Goal: Use online tool/utility: Utilize a website feature to perform a specific function

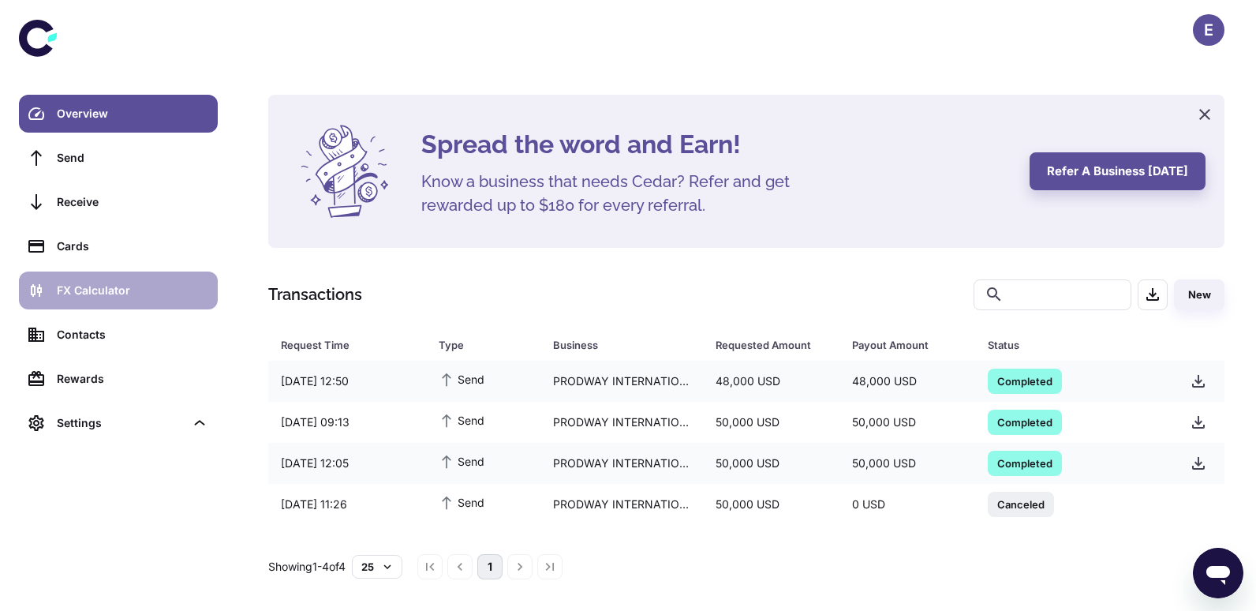
click at [151, 291] on div "FX Calculator" at bounding box center [132, 290] width 151 height 17
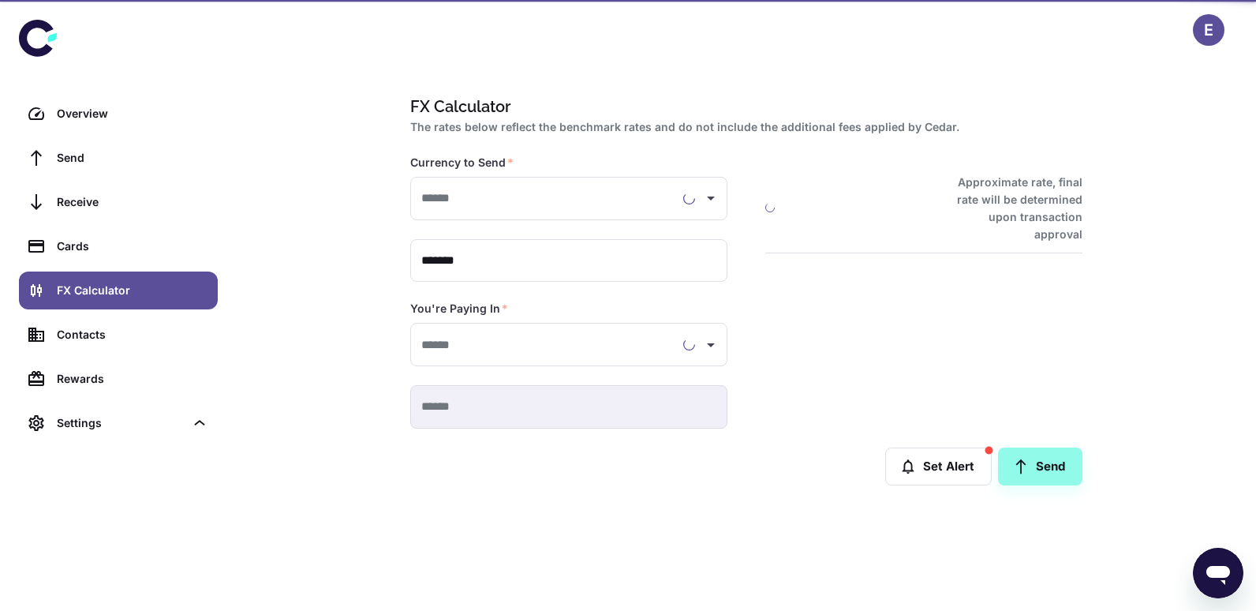
type input "**********"
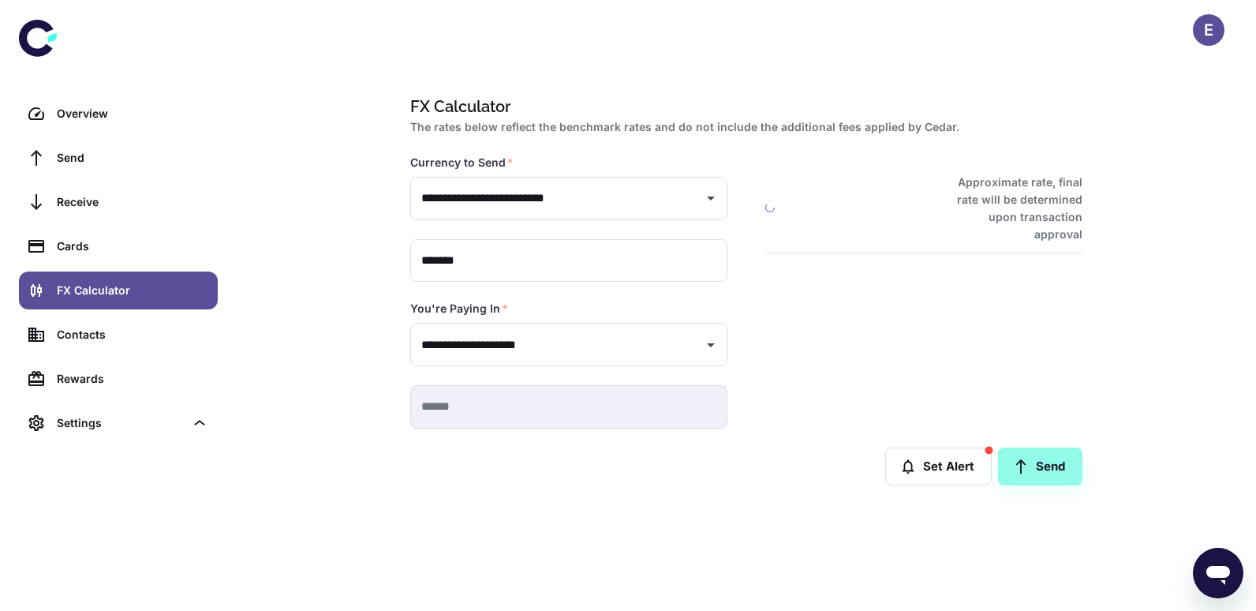
type input "**********"
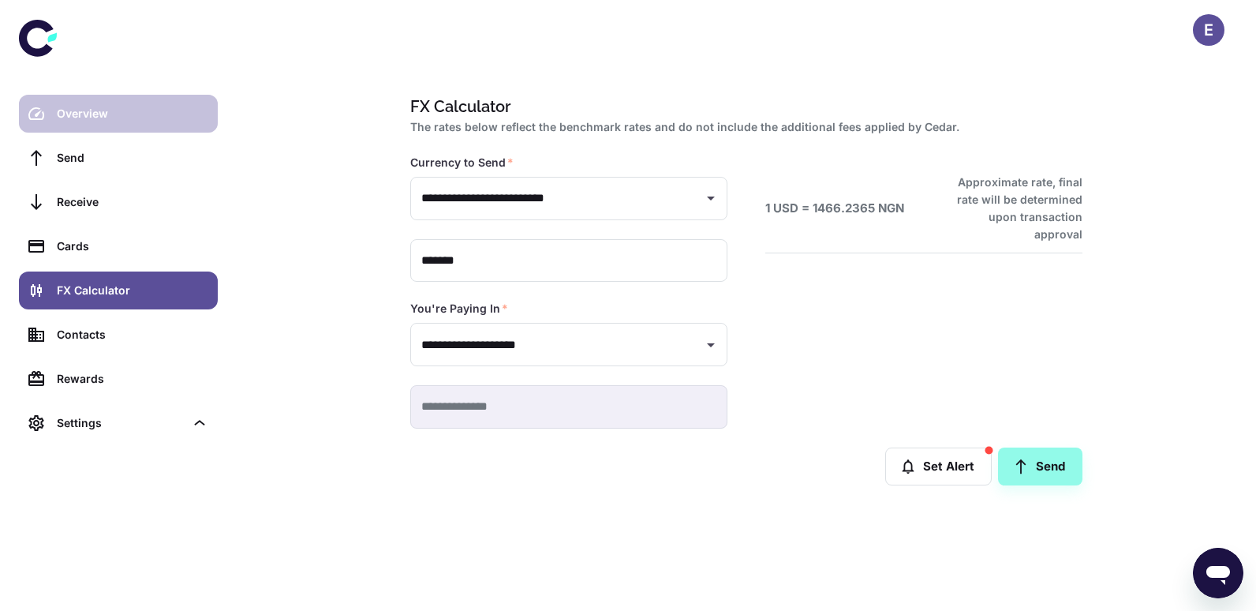
click at [139, 111] on div "Overview" at bounding box center [132, 113] width 151 height 17
